Goal: Browse casually

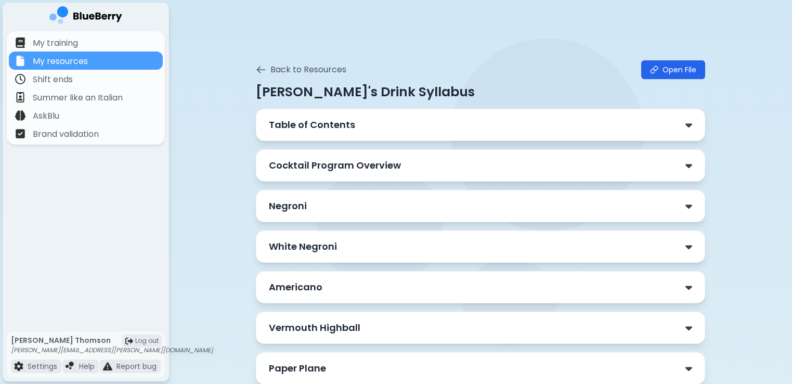
scroll to position [333, 0]
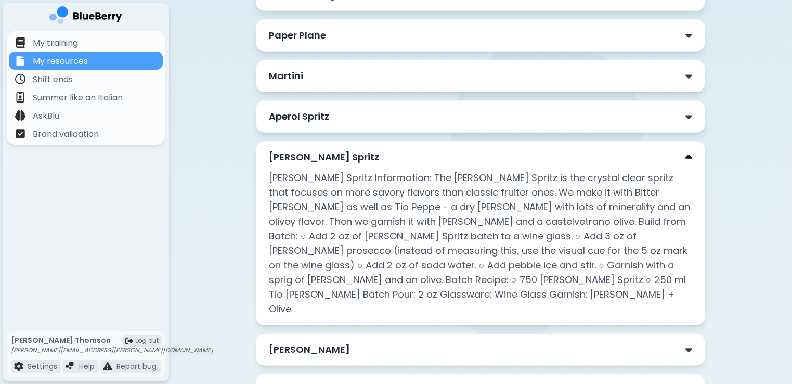
click at [686, 154] on img at bounding box center [688, 157] width 7 height 11
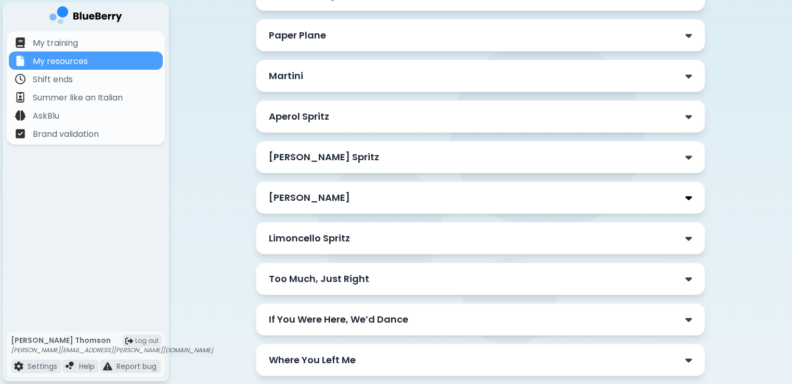
click at [688, 194] on img at bounding box center [688, 197] width 7 height 11
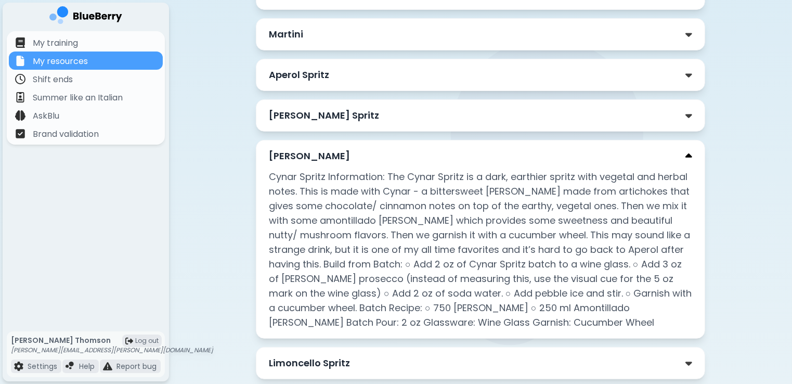
scroll to position [395, 0]
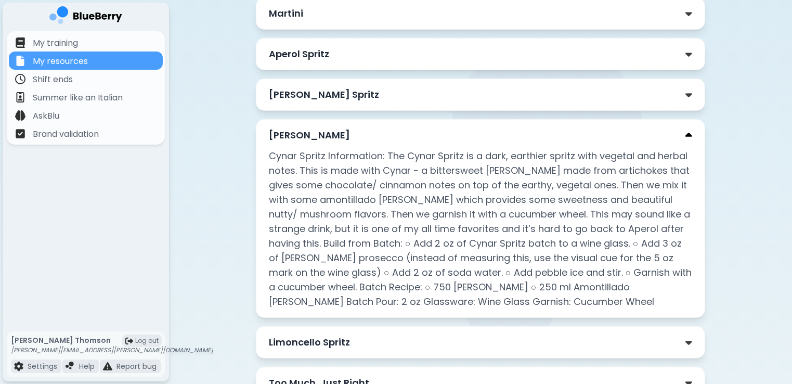
click at [690, 136] on img at bounding box center [688, 135] width 7 height 11
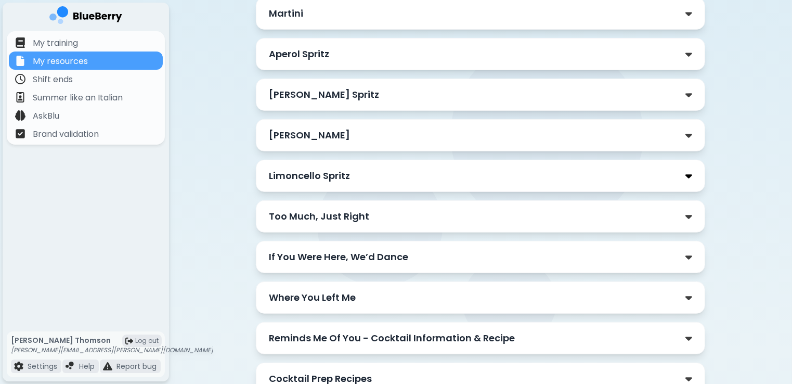
click at [685, 173] on img at bounding box center [688, 176] width 7 height 11
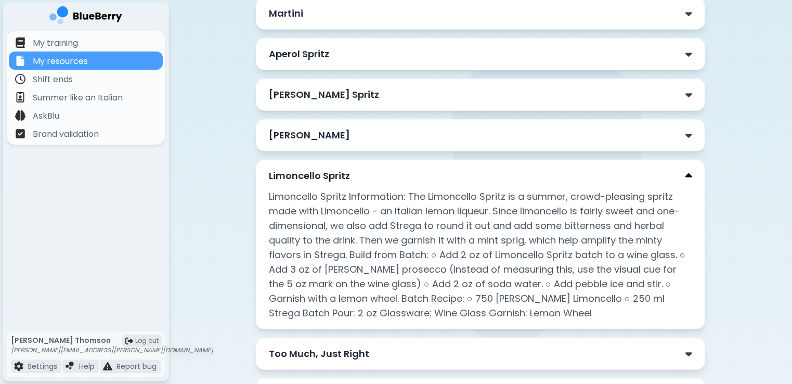
click at [688, 175] on img at bounding box center [688, 176] width 7 height 11
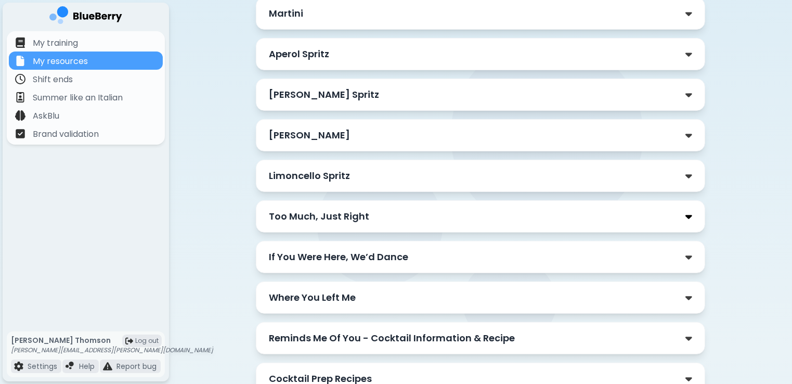
click at [690, 212] on img at bounding box center [688, 216] width 7 height 11
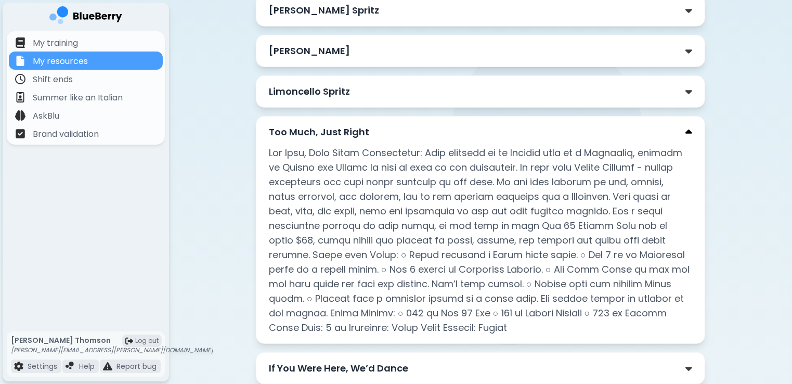
scroll to position [499, 0]
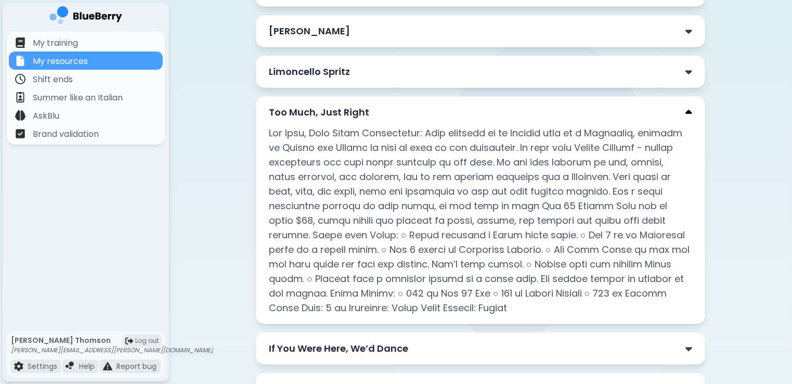
click at [689, 109] on img at bounding box center [688, 112] width 7 height 11
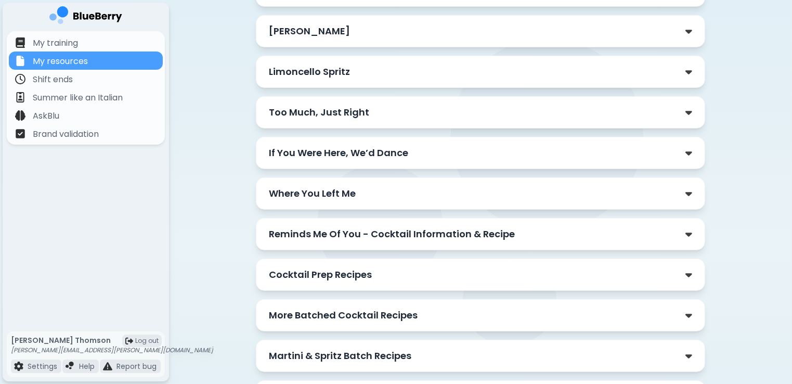
click at [684, 147] on div "If You Were Here, We’d Dance" at bounding box center [480, 153] width 423 height 15
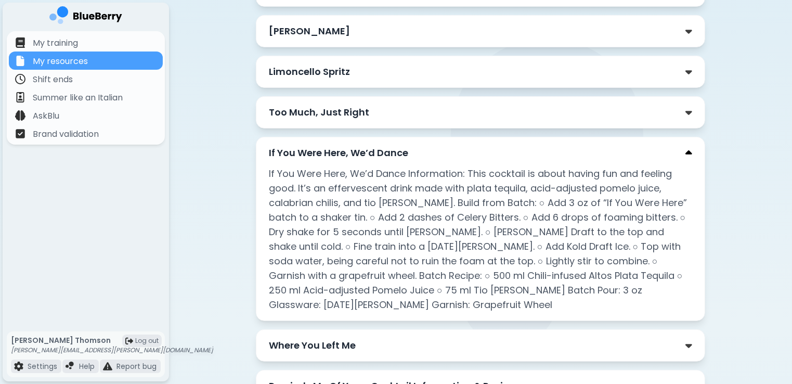
click at [690, 149] on img at bounding box center [688, 153] width 7 height 11
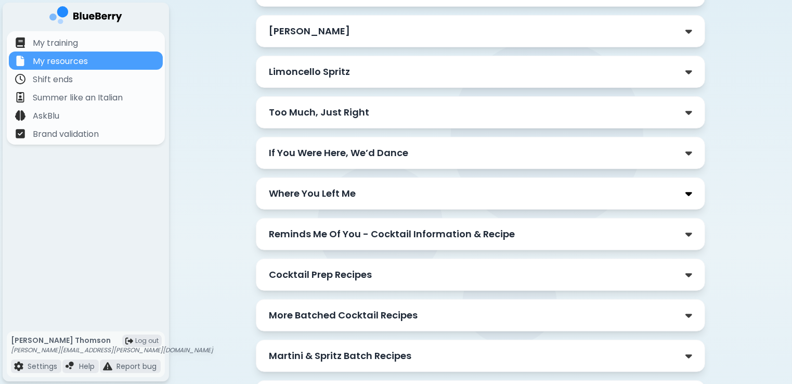
click at [687, 190] on img at bounding box center [688, 193] width 7 height 11
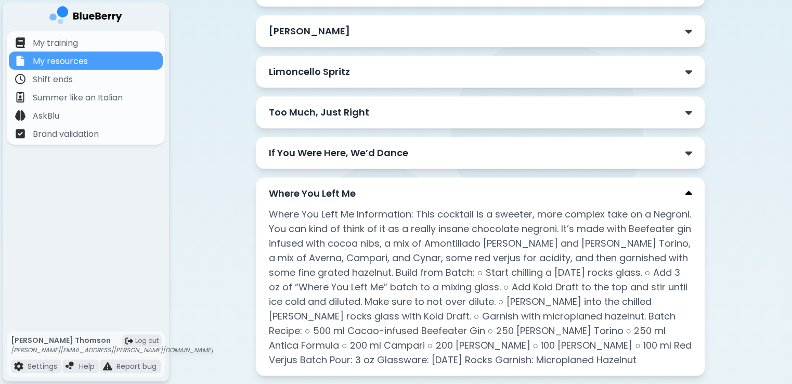
click at [687, 192] on img at bounding box center [688, 193] width 7 height 11
